Goal: Information Seeking & Learning: Learn about a topic

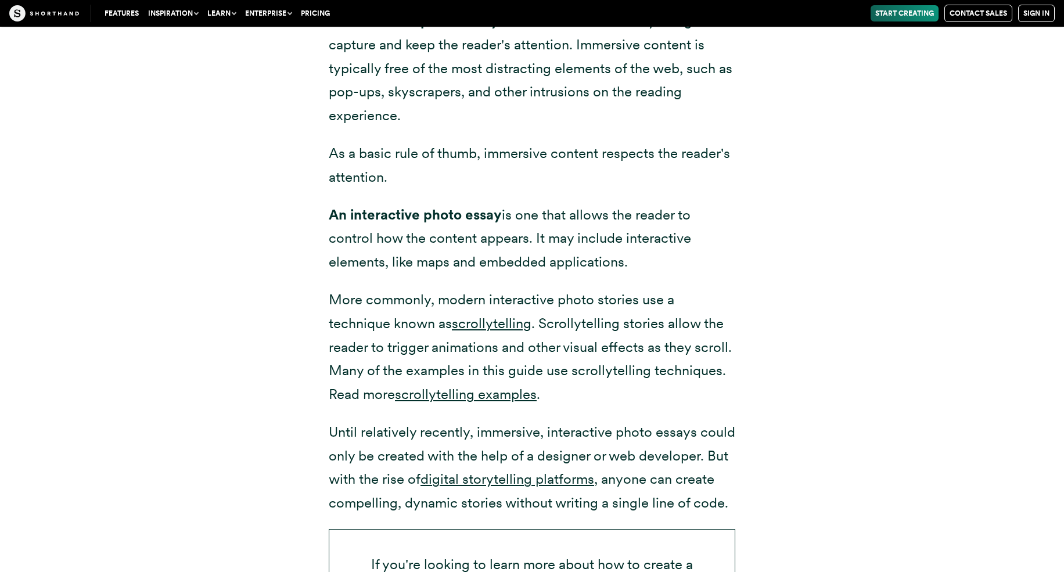
scroll to position [1673, 0]
drag, startPoint x: 330, startPoint y: 213, endPoint x: 643, endPoint y: 266, distance: 317.0
click at [643, 266] on p "An interactive photo essay is one that allows the reader to control how the con…" at bounding box center [532, 238] width 407 height 71
click at [595, 244] on p "An interactive photo essay is one that allows the reader to control how the con…" at bounding box center [532, 238] width 407 height 71
drag, startPoint x: 335, startPoint y: 212, endPoint x: 524, endPoint y: 219, distance: 190.1
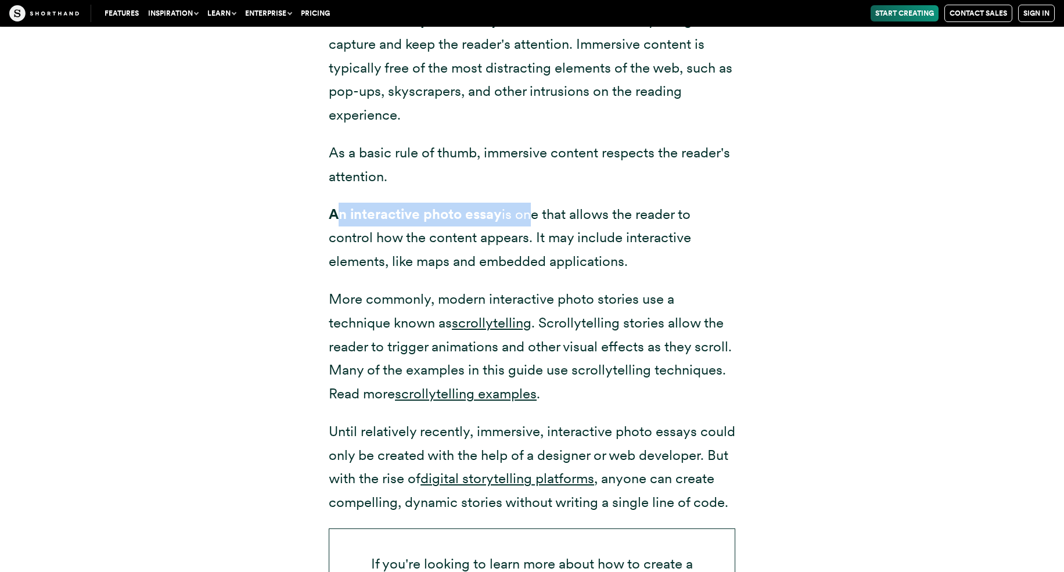
click at [524, 219] on p "An interactive photo essay is one that allows the reader to control how the con…" at bounding box center [532, 238] width 407 height 71
drag, startPoint x: 504, startPoint y: 215, endPoint x: 633, endPoint y: 273, distance: 142.0
click at [633, 273] on p "An interactive photo essay is one that allows the reader to control how the con…" at bounding box center [532, 238] width 407 height 71
click at [609, 248] on p "An interactive photo essay is one that allows the reader to control how the con…" at bounding box center [532, 238] width 407 height 71
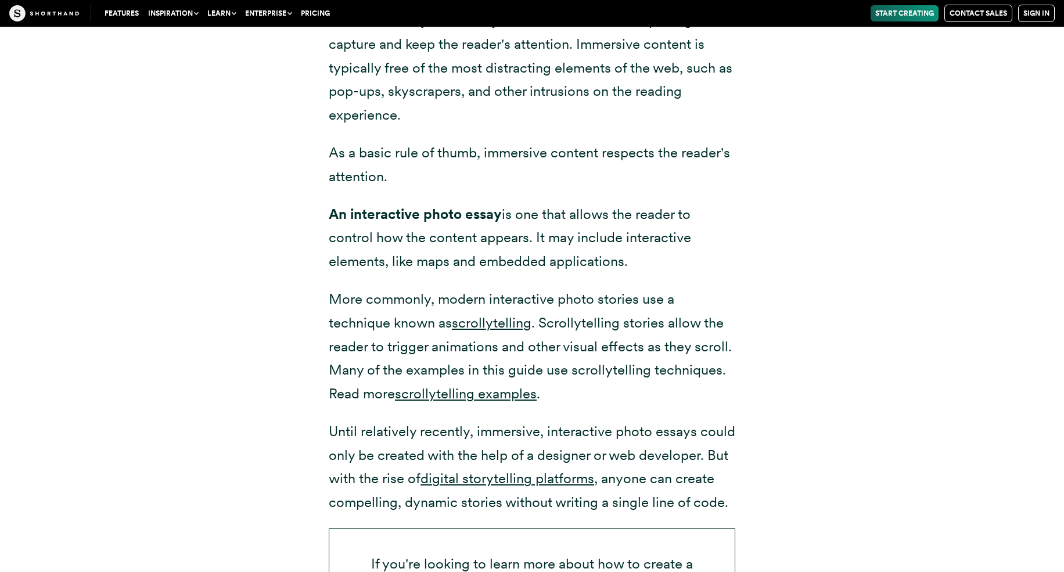
drag, startPoint x: 352, startPoint y: 239, endPoint x: 634, endPoint y: 272, distance: 284.2
click at [634, 272] on p "An interactive photo essay is one that allows the reader to control how the con…" at bounding box center [532, 238] width 407 height 71
click at [605, 254] on p "An interactive photo essay is one that allows the reader to control how the con…" at bounding box center [532, 238] width 407 height 71
